Goal: Task Accomplishment & Management: Manage account settings

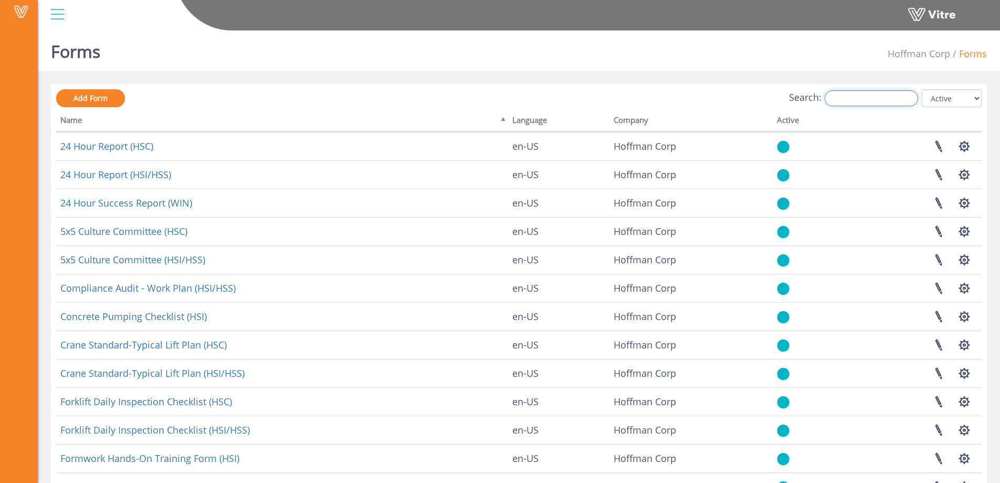
click at [884, 96] on input "Search:" at bounding box center [871, 98] width 93 height 16
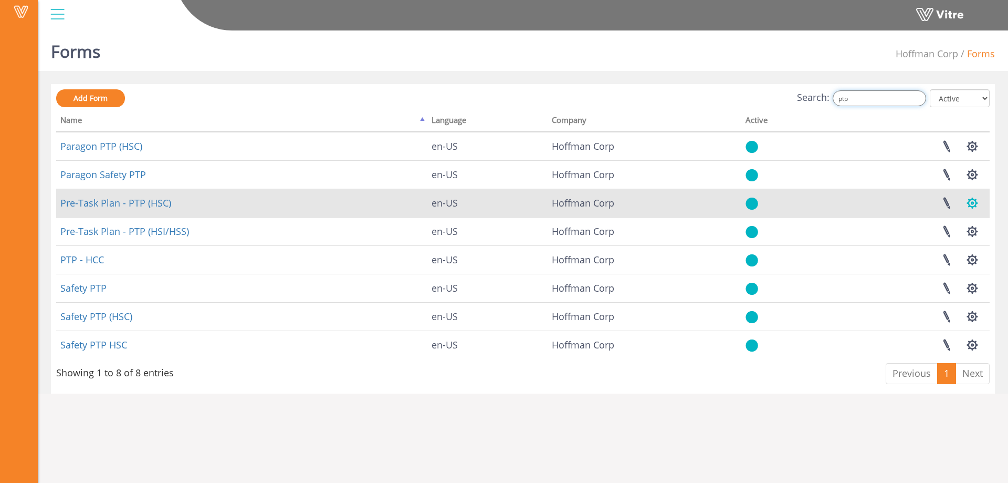
type input "ptp"
click at [974, 202] on button "button" at bounding box center [972, 203] width 26 height 28
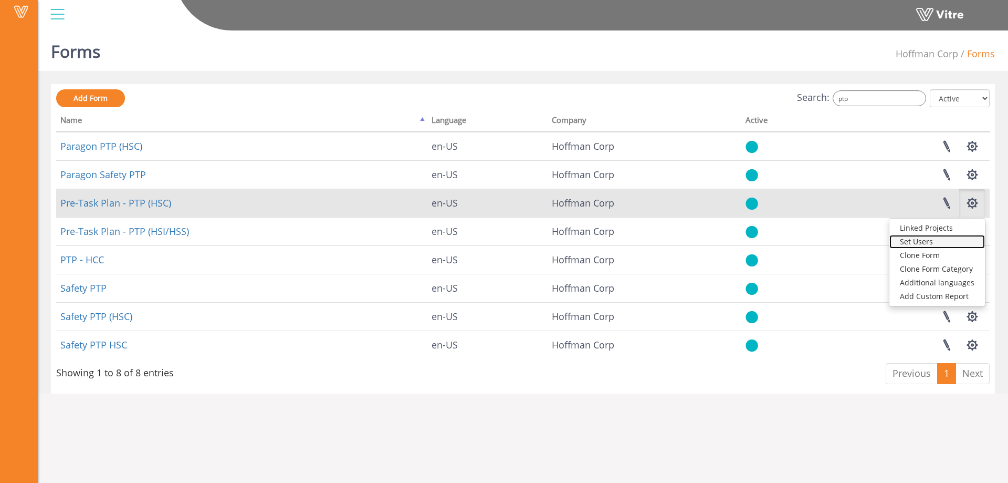
click at [922, 241] on link "Set Users" at bounding box center [937, 242] width 96 height 14
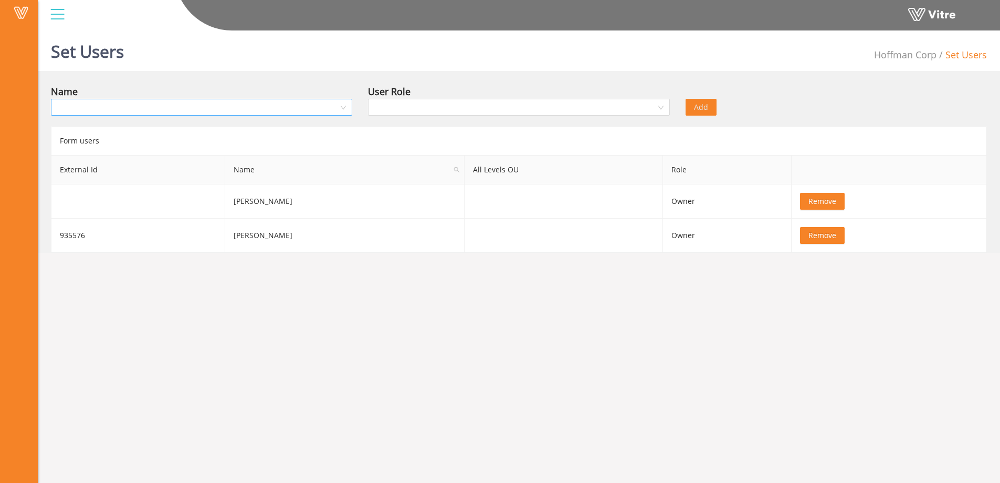
click at [144, 111] on input "search" at bounding box center [197, 107] width 281 height 16
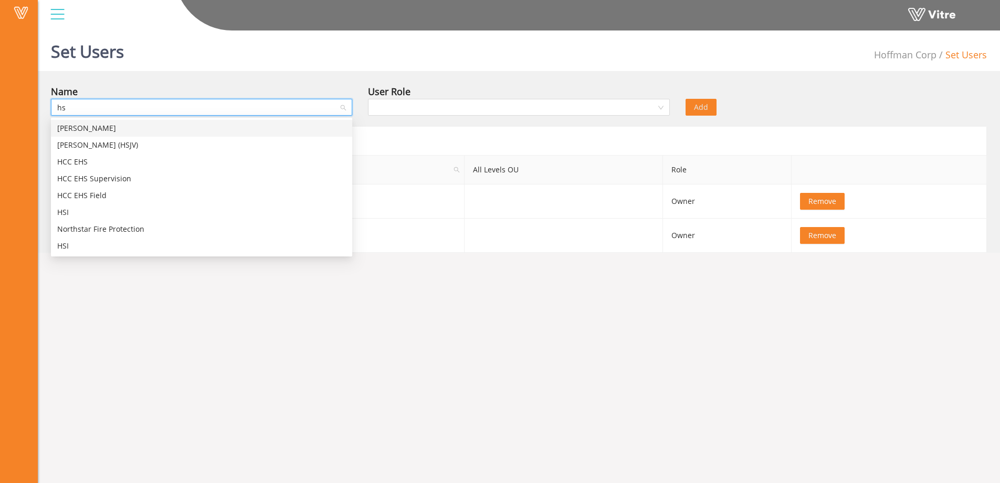
type input "hsc"
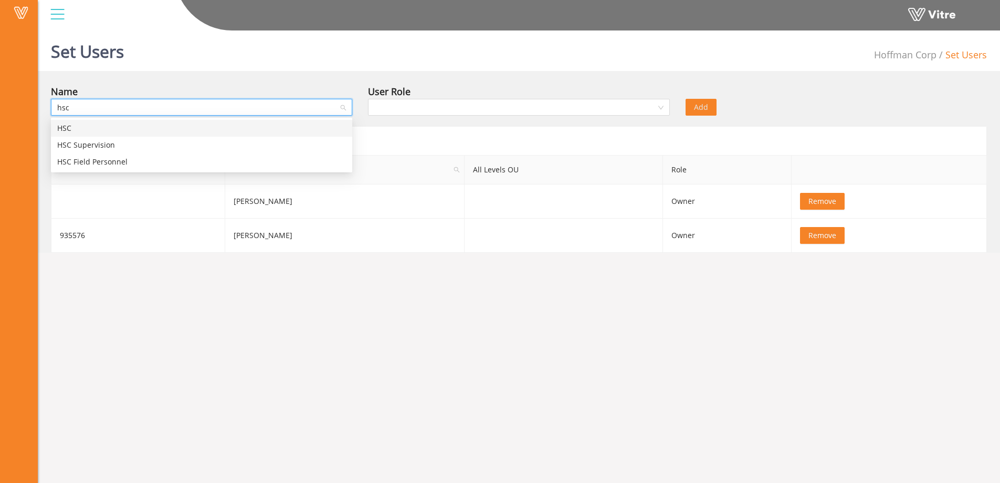
click at [82, 130] on div "HSC" at bounding box center [201, 128] width 289 height 12
click at [401, 112] on input "search" at bounding box center [514, 107] width 281 height 16
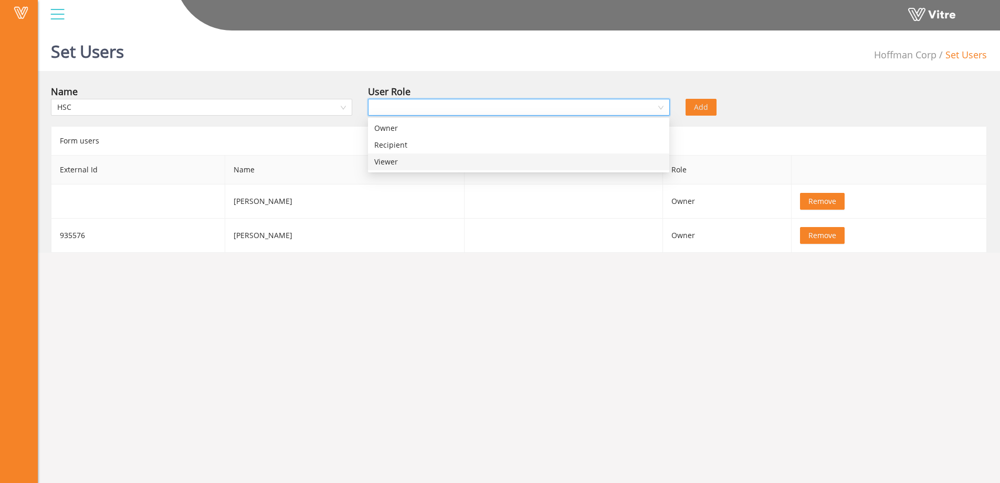
click at [388, 164] on div "Viewer" at bounding box center [518, 162] width 289 height 12
click at [702, 108] on span "Add" at bounding box center [701, 107] width 14 height 12
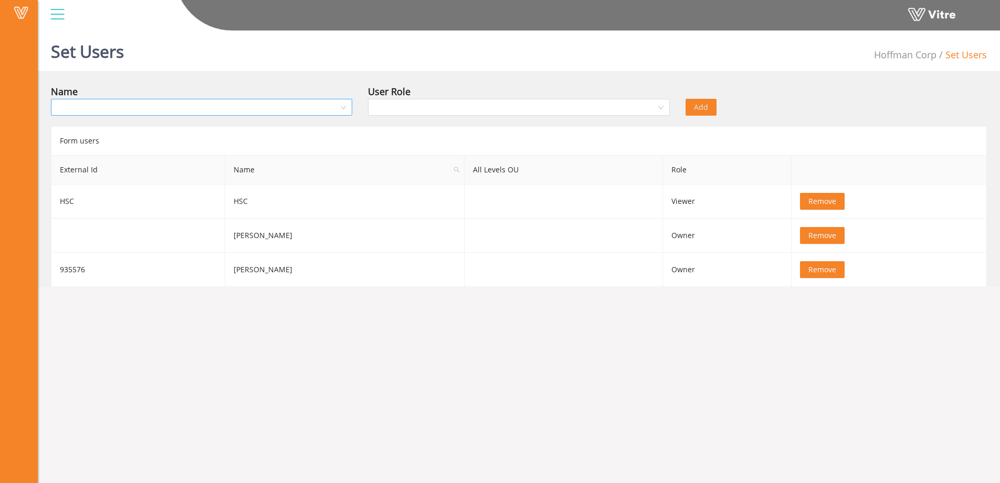
click at [143, 110] on input "search" at bounding box center [197, 107] width 281 height 16
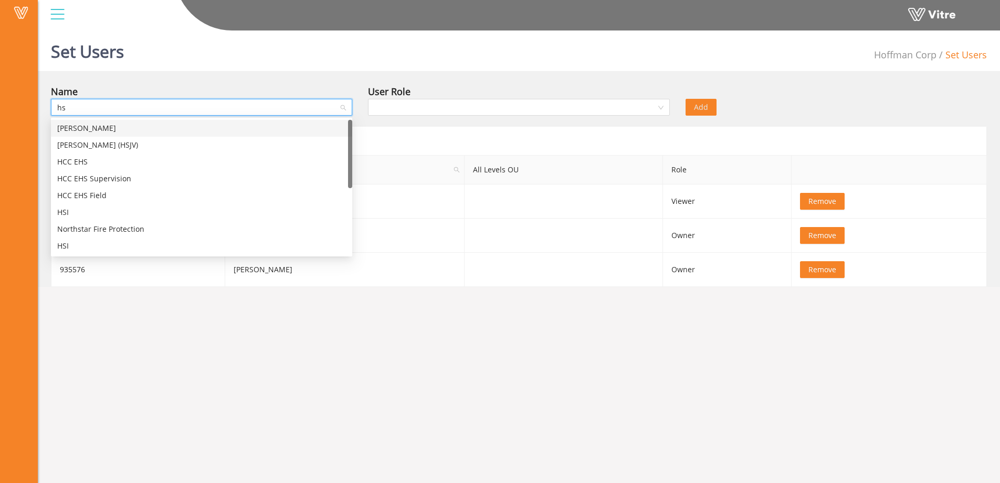
type input "hsc"
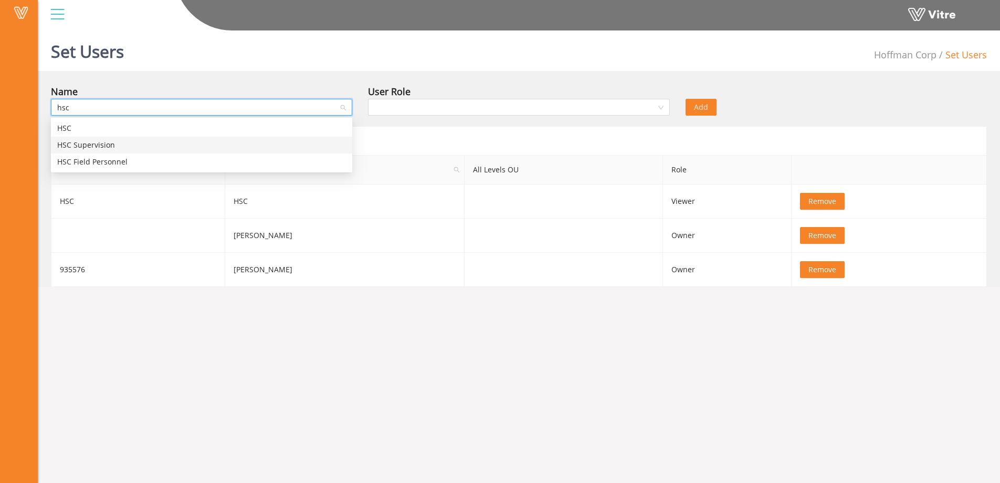
click at [106, 142] on div "HSC Supervision" at bounding box center [201, 145] width 289 height 12
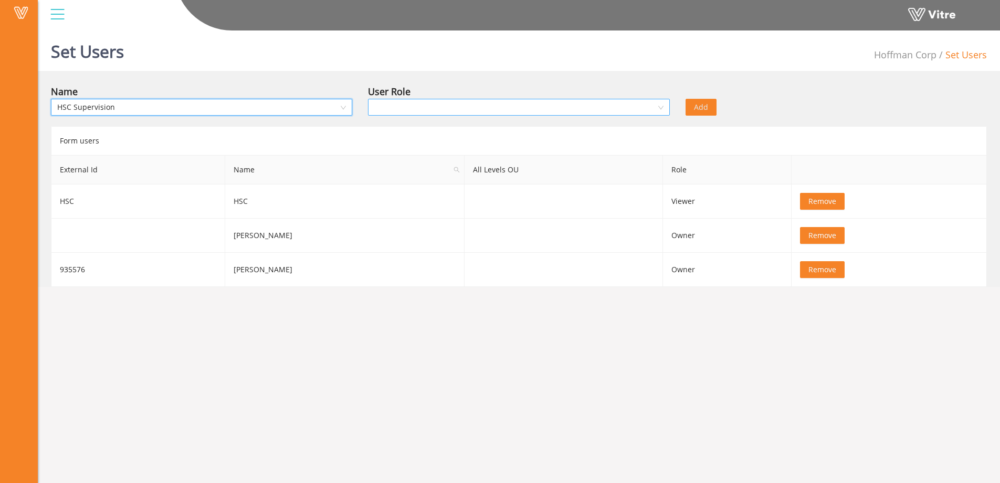
click at [427, 110] on input "search" at bounding box center [514, 107] width 281 height 16
click at [394, 163] on div "Viewer" at bounding box center [518, 162] width 289 height 12
click at [706, 106] on span "Add" at bounding box center [701, 107] width 14 height 12
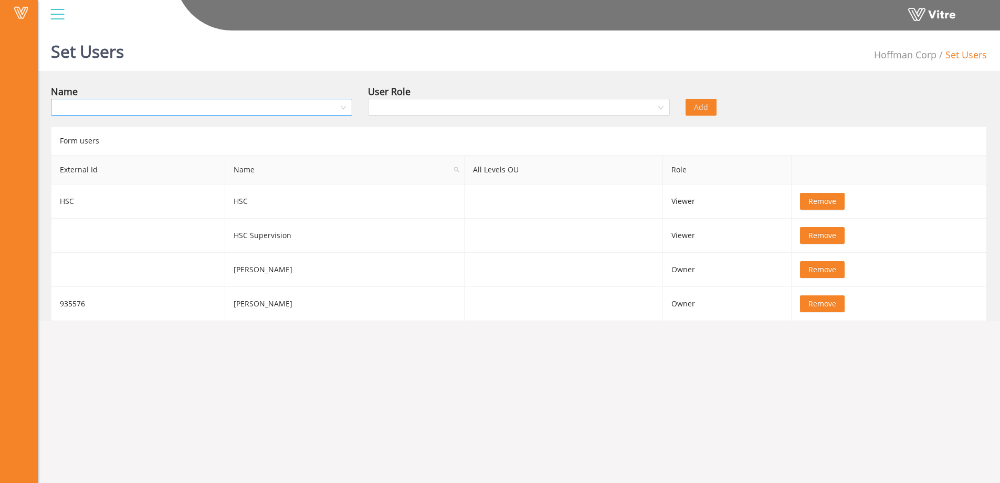
click at [121, 110] on input "search" at bounding box center [197, 107] width 281 height 16
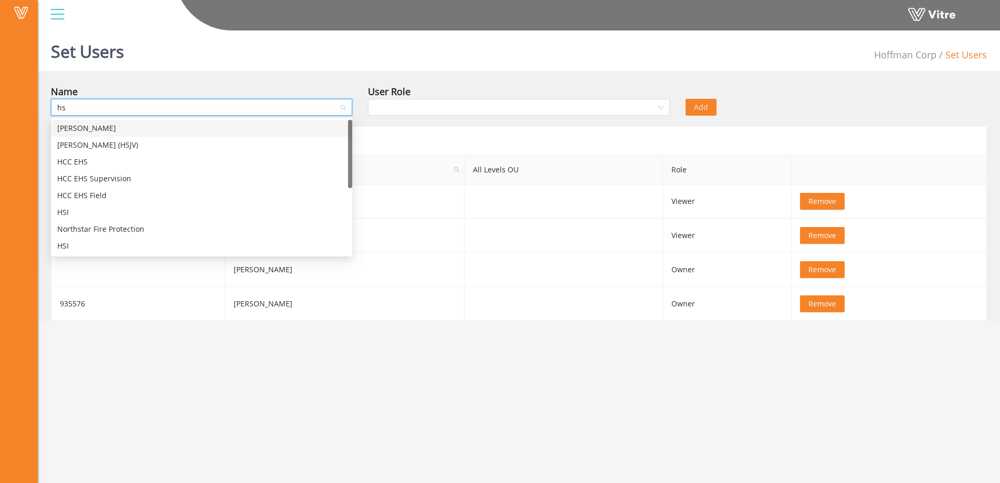
type input "hsc"
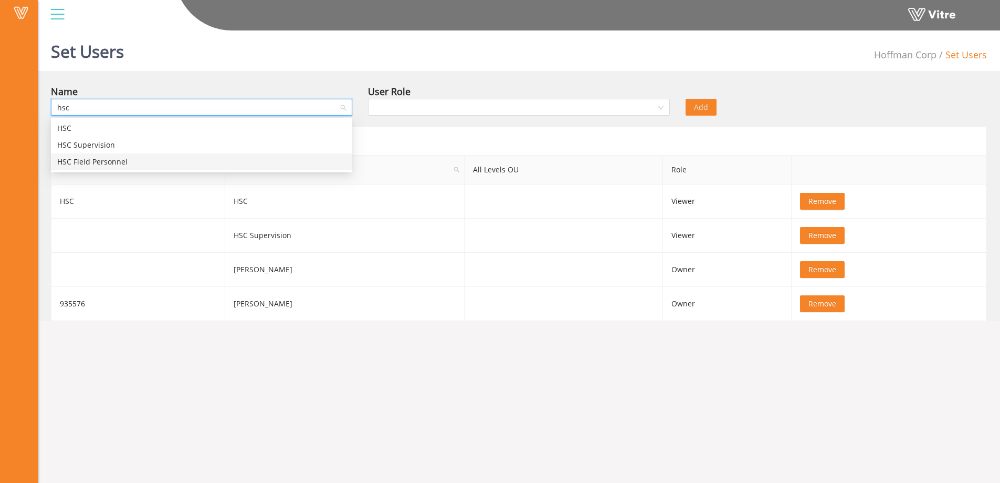
click at [96, 163] on div "HSC Field Personnel" at bounding box center [201, 162] width 289 height 12
click at [454, 111] on input "search" at bounding box center [514, 107] width 281 height 16
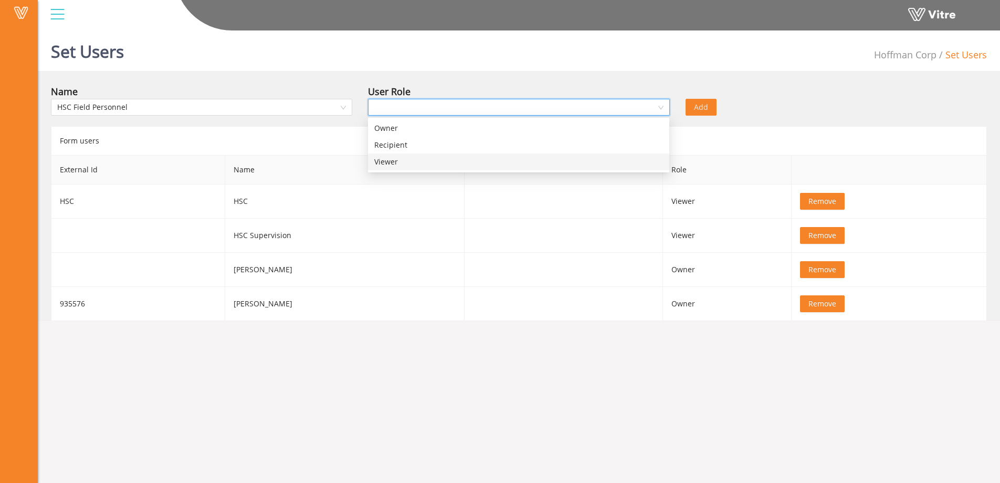
click at [394, 161] on div "Viewer" at bounding box center [518, 162] width 289 height 12
click at [700, 107] on span "Add" at bounding box center [701, 107] width 14 height 12
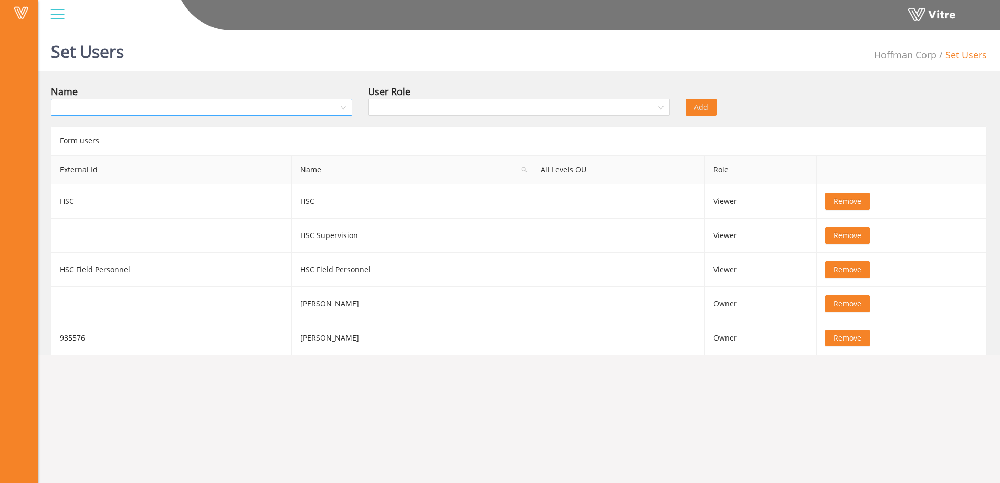
click at [95, 107] on input "search" at bounding box center [197, 107] width 281 height 16
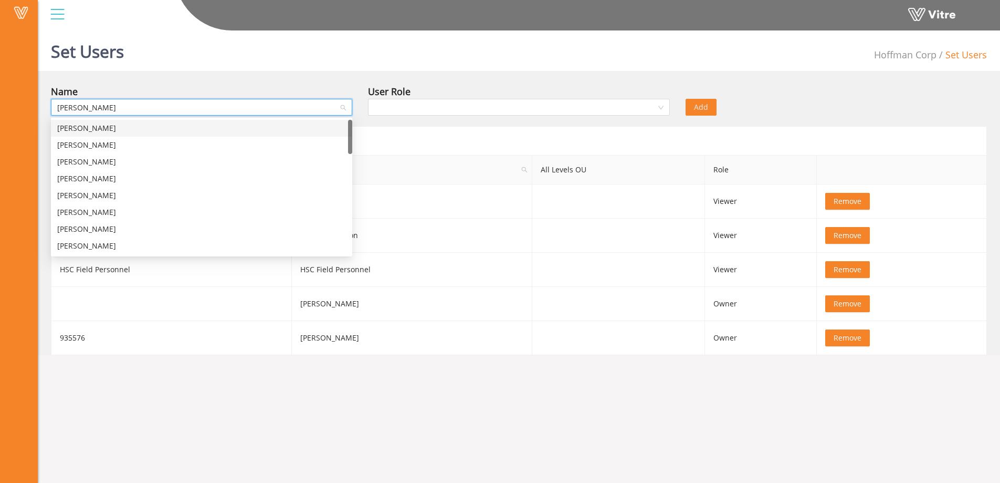
type input "jose"
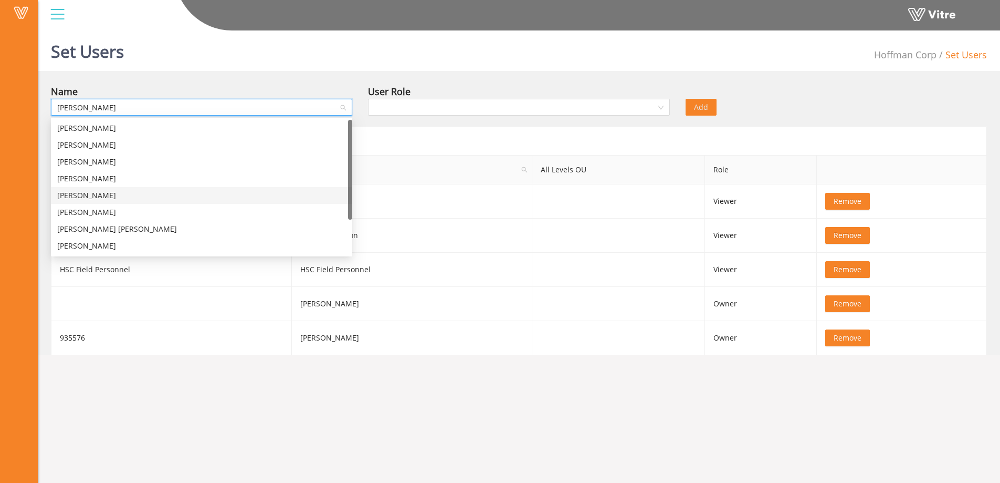
scroll to position [46, 0]
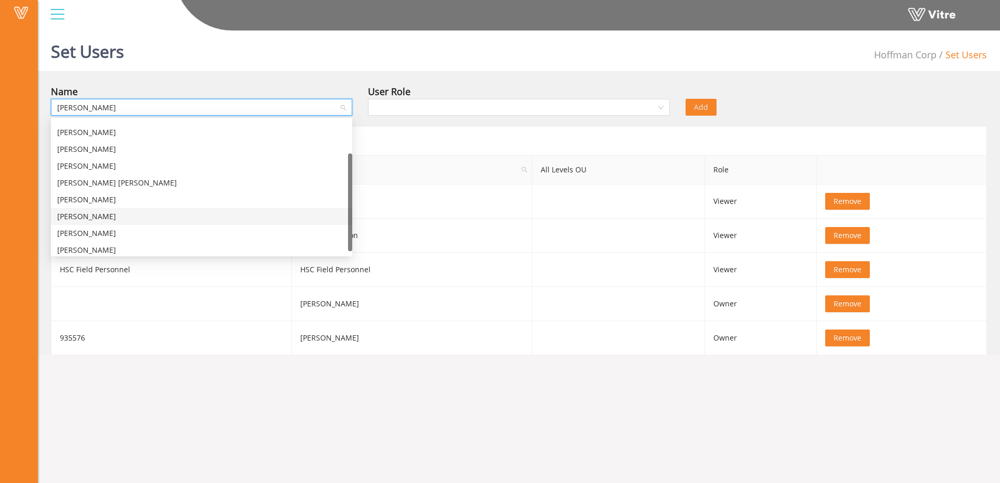
click at [87, 219] on div "Jose Yanez" at bounding box center [201, 217] width 289 height 12
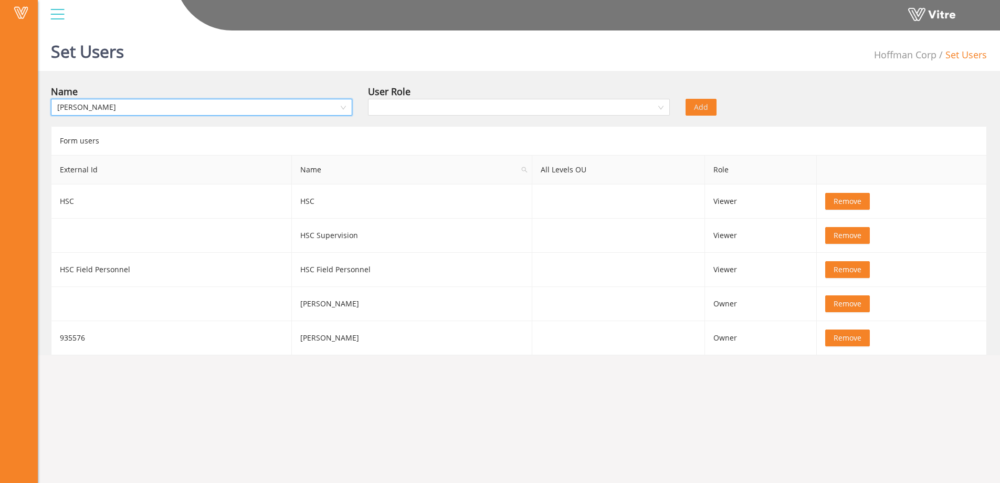
scroll to position [0, 0]
click at [412, 111] on input "search" at bounding box center [514, 107] width 281 height 16
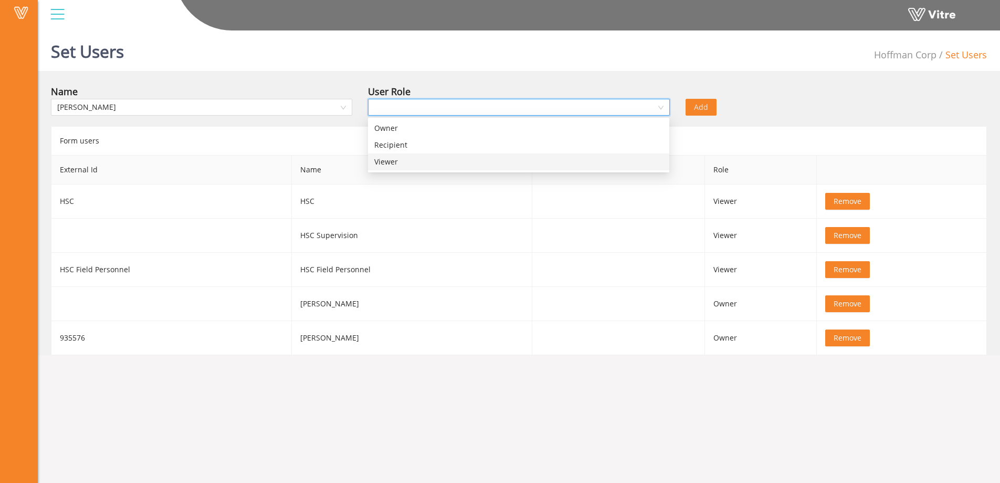
click at [392, 161] on div "Viewer" at bounding box center [518, 162] width 289 height 12
drag, startPoint x: 704, startPoint y: 109, endPoint x: 605, endPoint y: 112, distance: 99.3
click at [704, 110] on span "Add" at bounding box center [701, 107] width 14 height 12
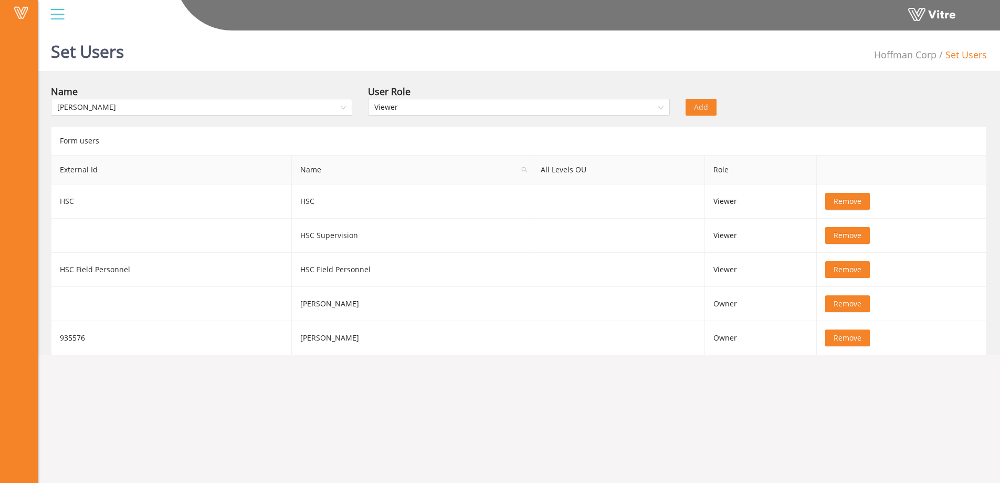
click at [754, 117] on div "Name Jose Yanez User Role Viewer Add" at bounding box center [519, 102] width 952 height 37
click at [465, 62] on div "Set Users Hoffman Corp Set Users" at bounding box center [519, 48] width 962 height 45
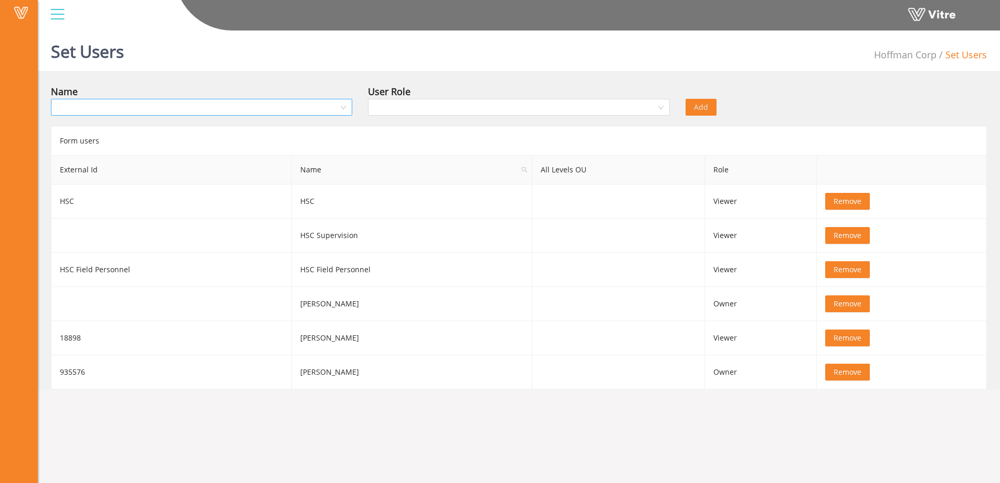
click at [188, 106] on input "search" at bounding box center [197, 107] width 281 height 16
type input "rock"
click at [159, 131] on div "Rocky Spurlock" at bounding box center [201, 128] width 289 height 12
click at [390, 109] on input "search" at bounding box center [514, 107] width 281 height 16
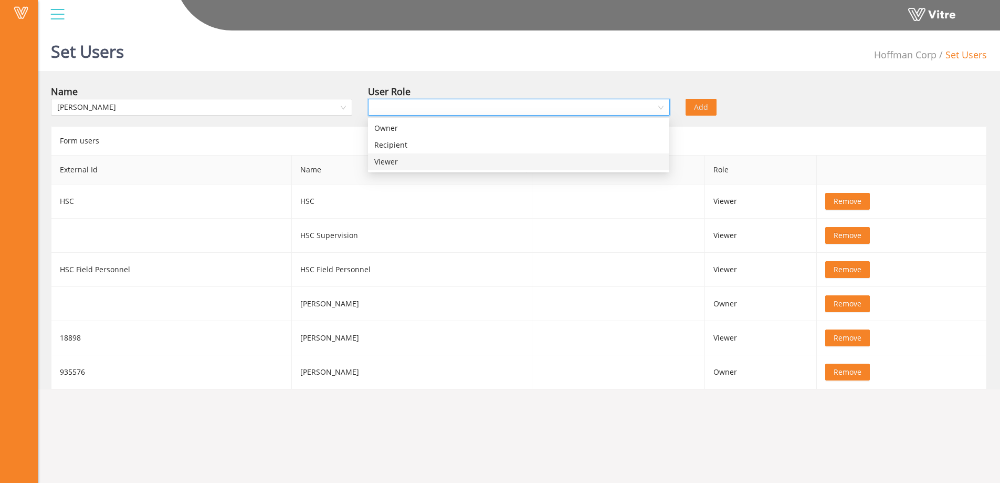
click at [387, 160] on div "Viewer" at bounding box center [518, 162] width 289 height 12
click at [698, 109] on span "Add" at bounding box center [701, 107] width 14 height 12
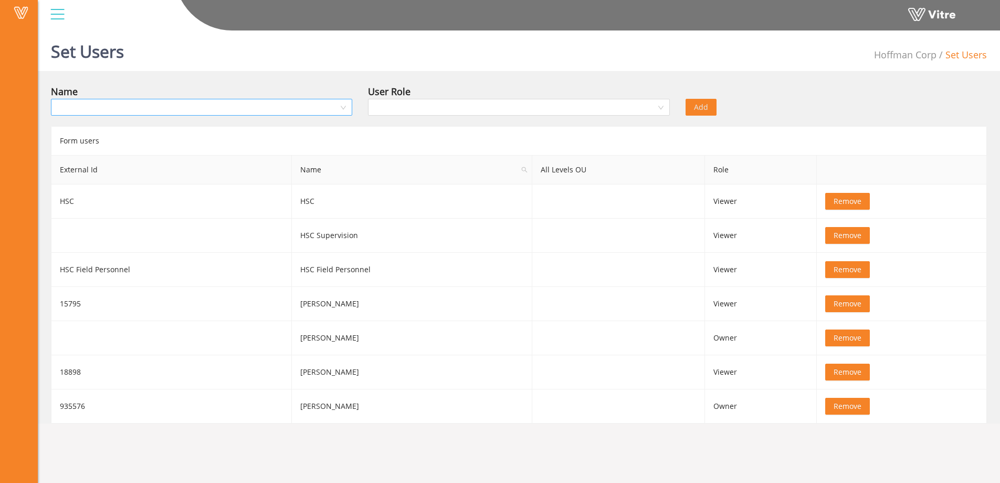
click at [80, 107] on input "search" at bounding box center [197, 107] width 281 height 16
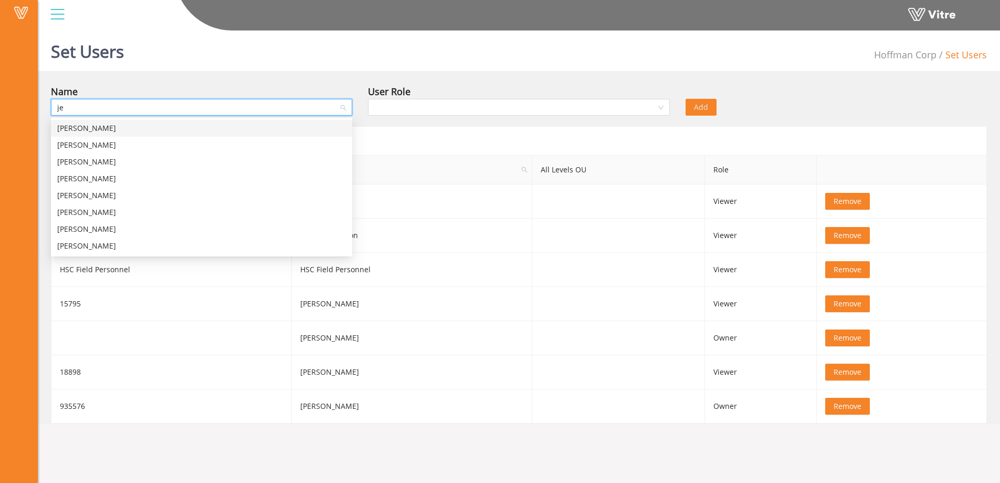
type input "jes"
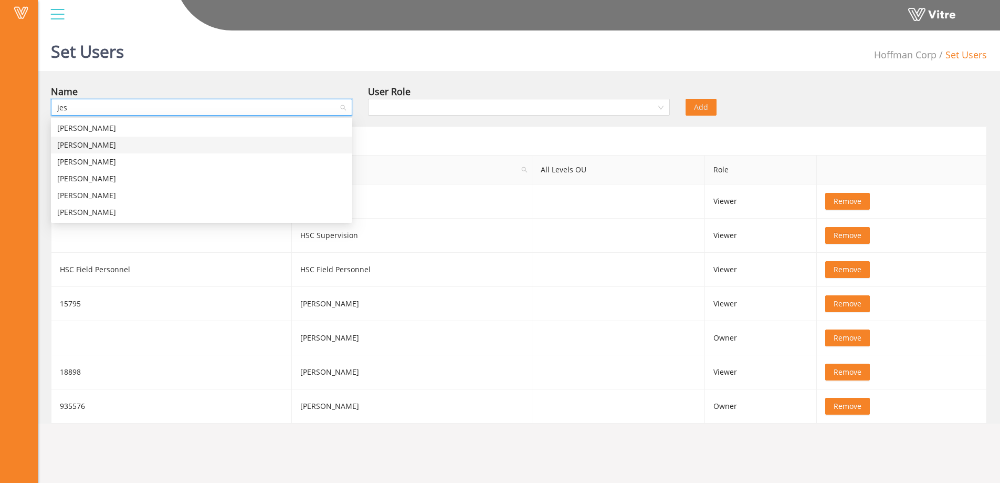
click at [79, 143] on div "Jesus Rodriguez" at bounding box center [201, 145] width 289 height 12
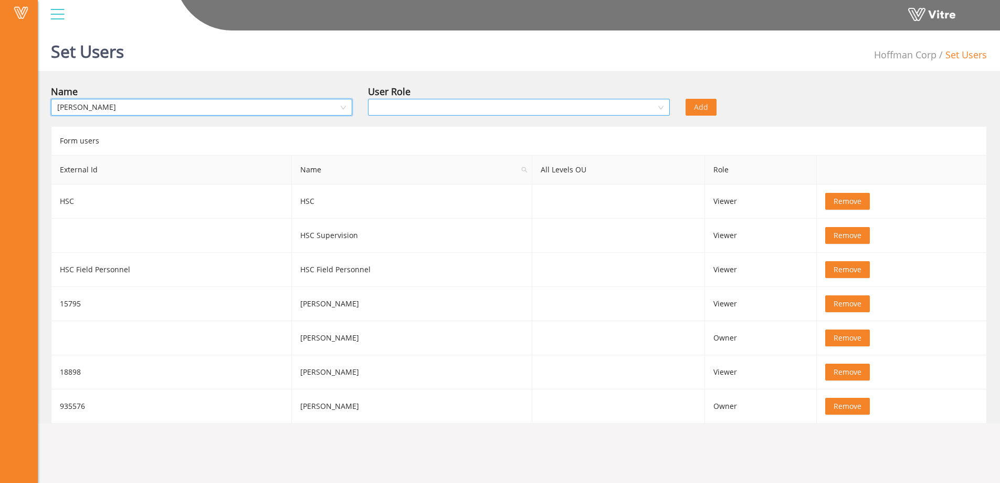
click at [413, 107] on input "search" at bounding box center [514, 107] width 281 height 16
click at [394, 163] on div "Viewer" at bounding box center [518, 162] width 289 height 12
click at [703, 108] on span "Add" at bounding box center [701, 107] width 14 height 12
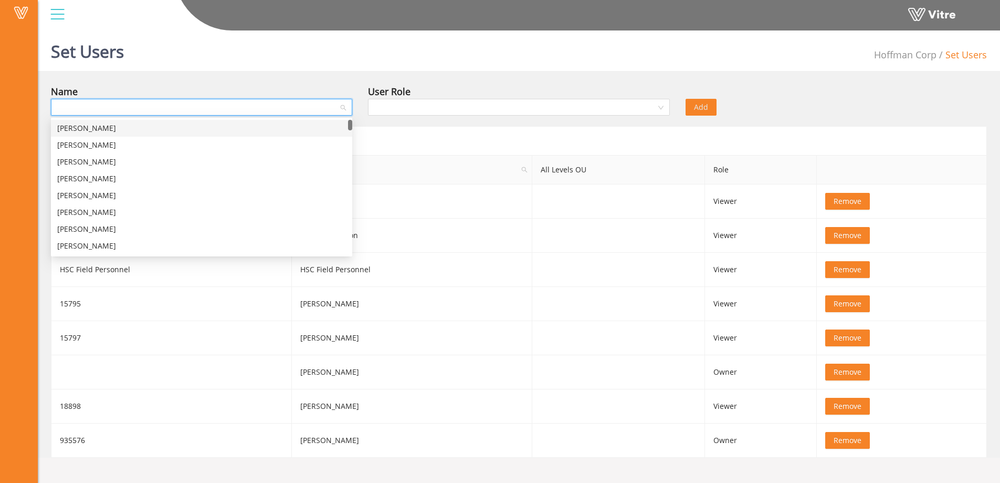
click at [127, 108] on input "search" at bounding box center [197, 107] width 281 height 16
type input "maria"
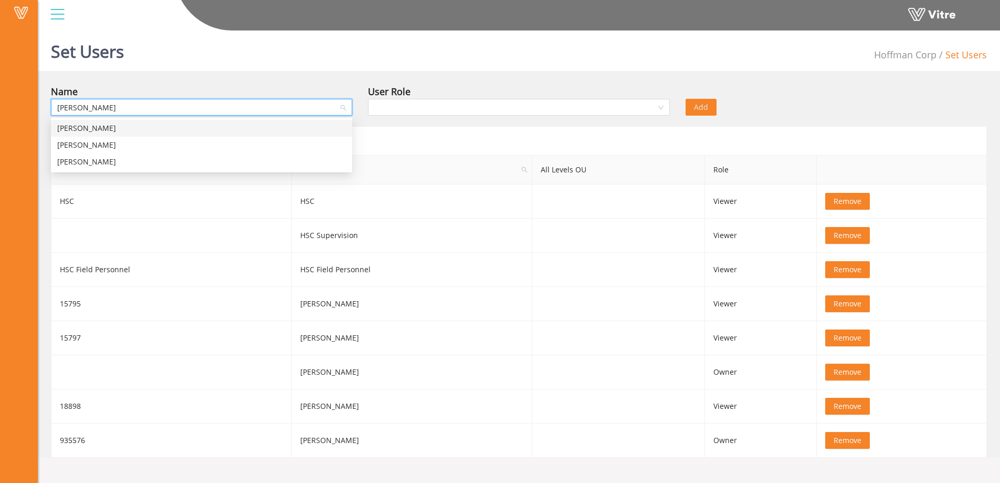
click at [113, 124] on div "Maria Moreno" at bounding box center [201, 128] width 289 height 12
click at [447, 110] on input "search" at bounding box center [514, 107] width 281 height 16
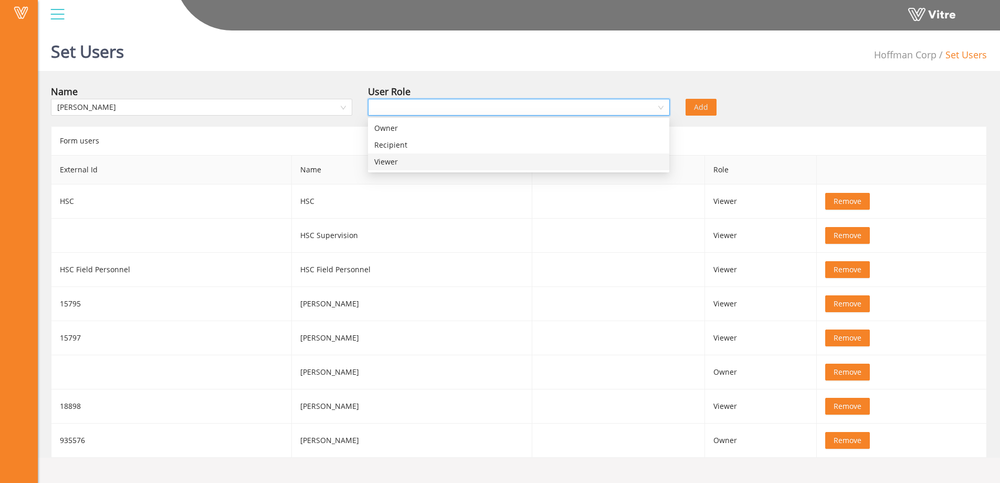
drag, startPoint x: 395, startPoint y: 163, endPoint x: 423, endPoint y: 161, distance: 27.9
click at [396, 163] on div "Viewer" at bounding box center [518, 162] width 289 height 12
click at [704, 104] on span "Add" at bounding box center [701, 107] width 14 height 12
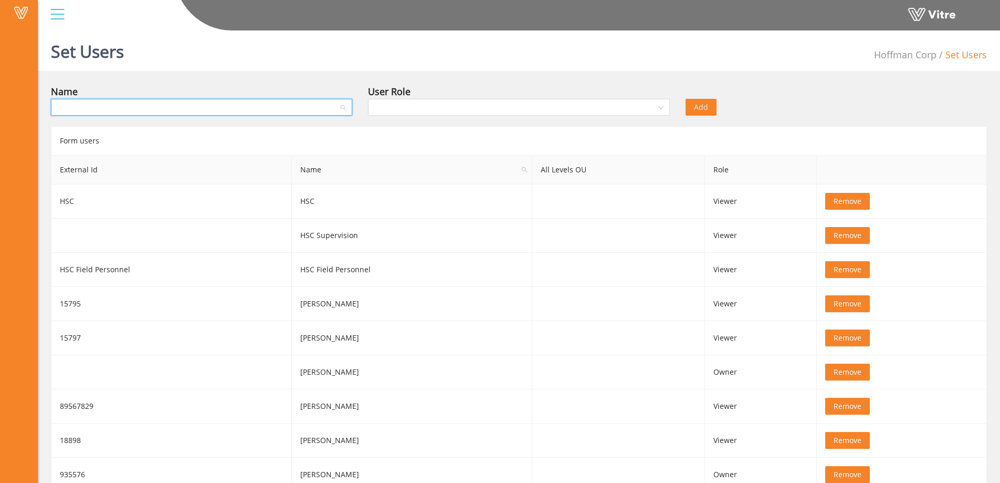
click at [85, 106] on input "search" at bounding box center [197, 107] width 281 height 16
click at [445, 74] on div "Set Users Hoffman Corp Set Users Name User Role Add Form users External Id Name…" at bounding box center [519, 258] width 962 height 465
